Goal: Navigation & Orientation: Find specific page/section

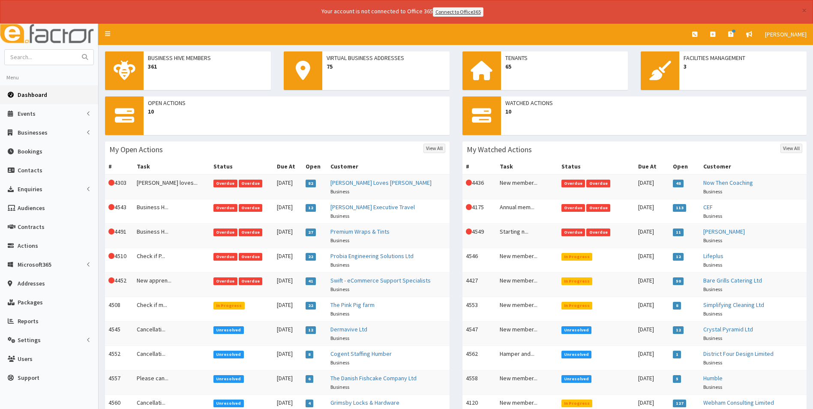
click at [35, 94] on span "Dashboard" at bounding box center [33, 95] width 30 height 8
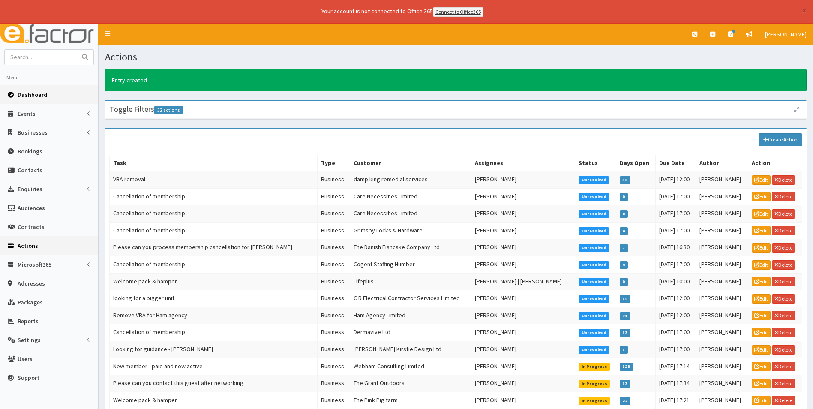
click at [36, 97] on span "Dashboard" at bounding box center [33, 95] width 30 height 8
